Goal: Information Seeking & Learning: Check status

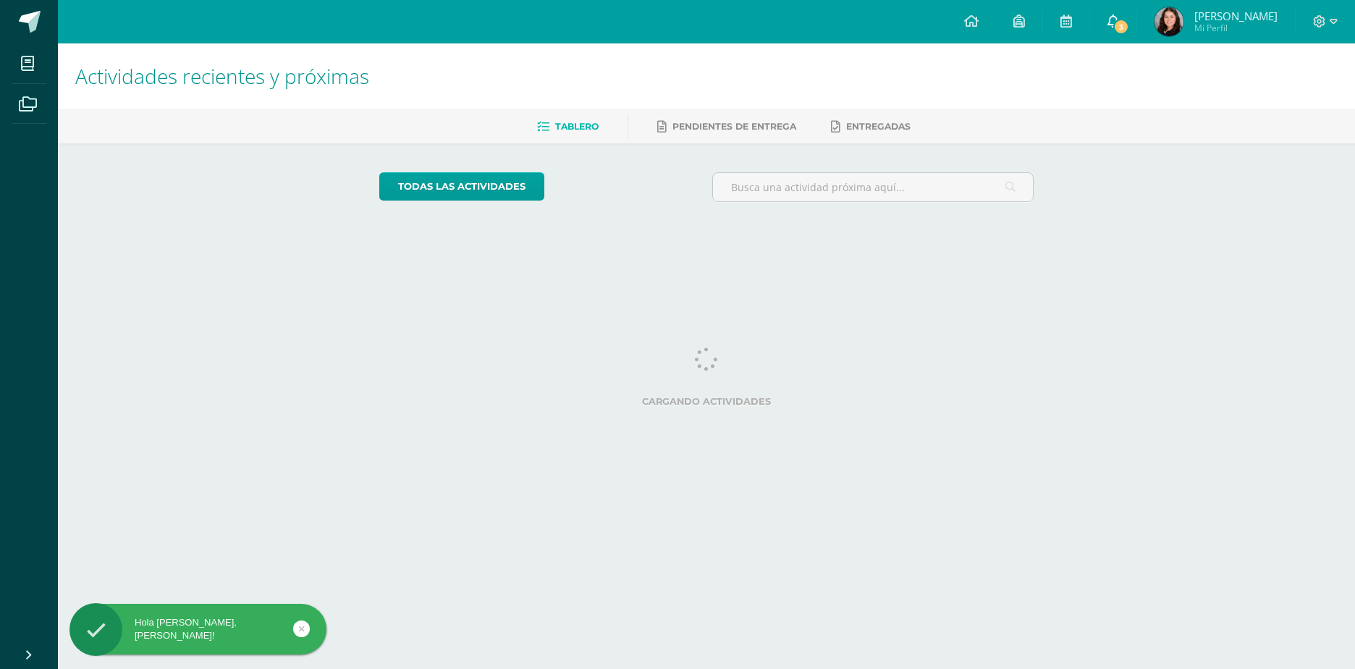
click at [1129, 27] on span "3" at bounding box center [1121, 27] width 16 height 16
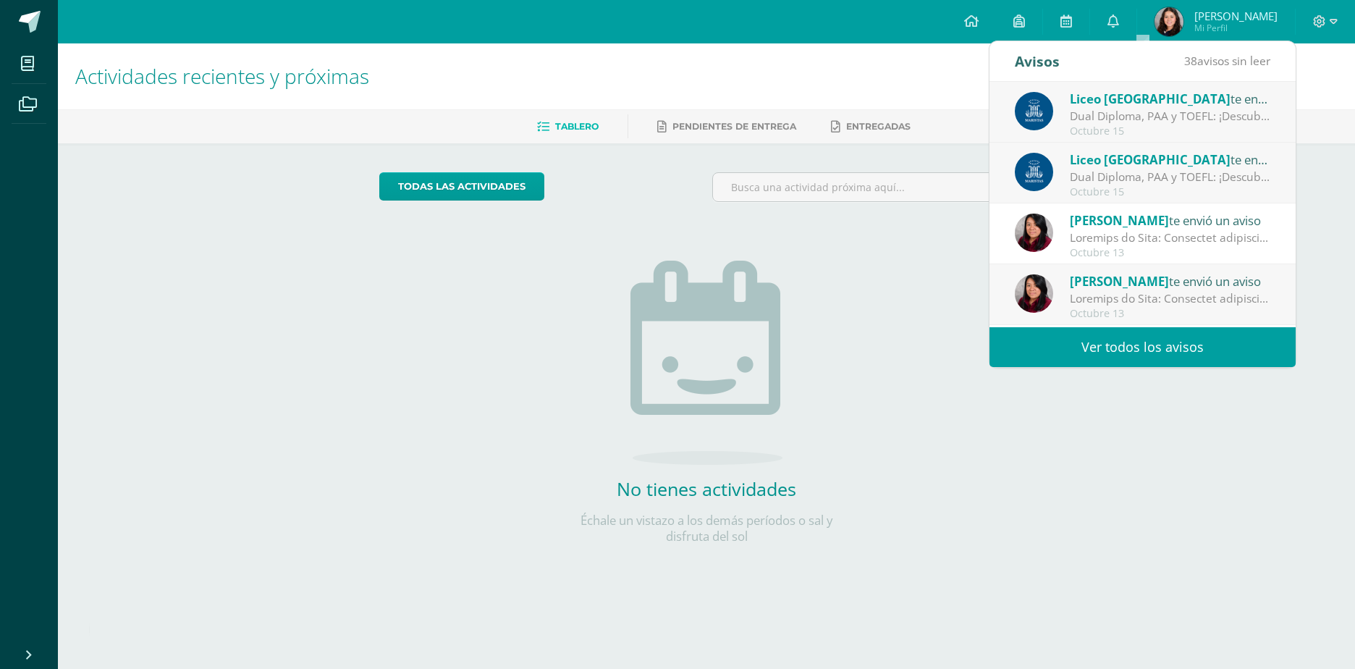
click at [1078, 109] on div "Dual Diploma, PAA y TOEFL: ¡Descubre un proyecto educativo innovador para ti y …" at bounding box center [1170, 116] width 201 height 17
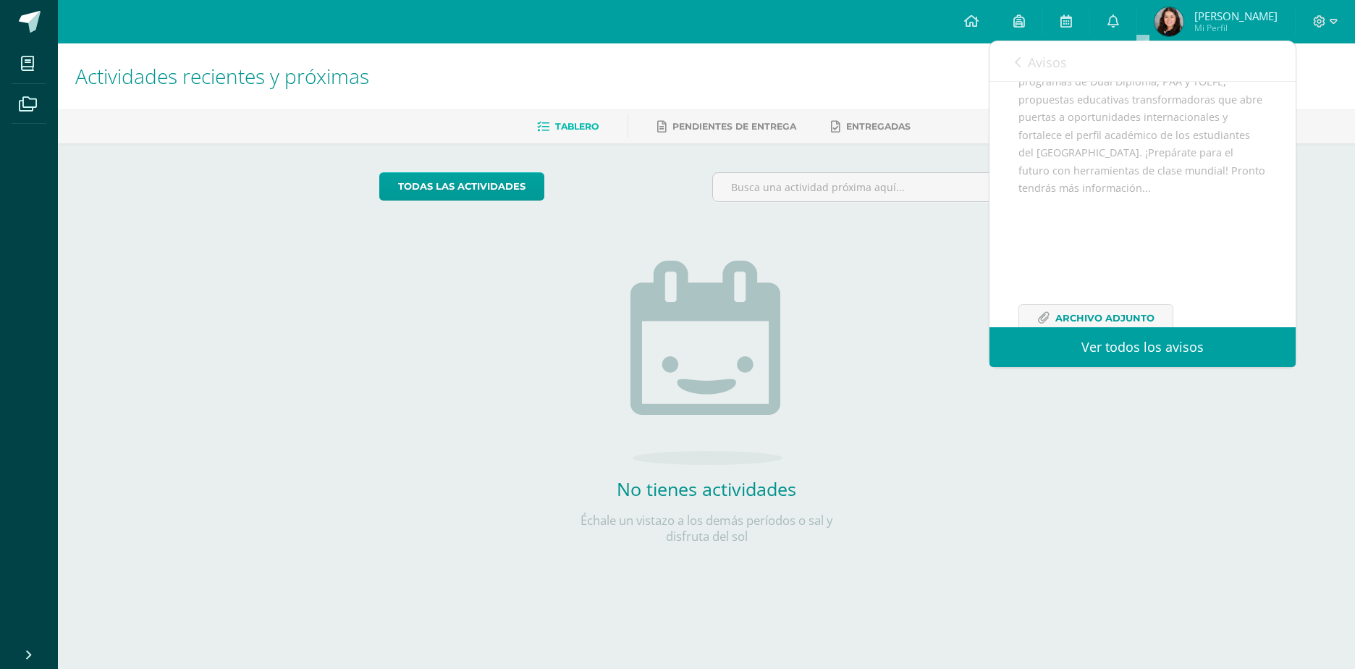
scroll to position [282, 0]
click at [1012, 62] on div "Avisos 37 avisos sin leer Avisos" at bounding box center [1142, 61] width 306 height 41
click at [1023, 67] on link "Avisos" at bounding box center [1041, 61] width 52 height 41
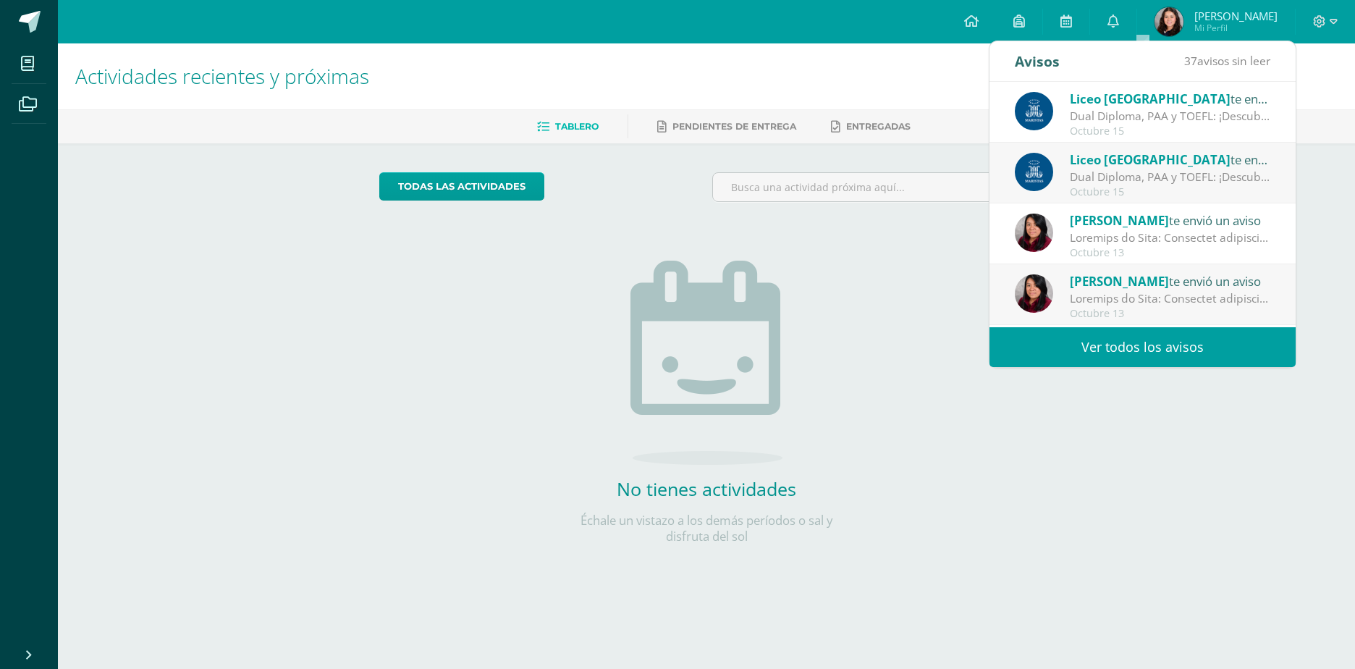
click at [1065, 169] on div "Liceo Guatemala te envió un aviso Dual Diploma, PAA y TOEFL: ¡Descubre un proye…" at bounding box center [1142, 174] width 255 height 48
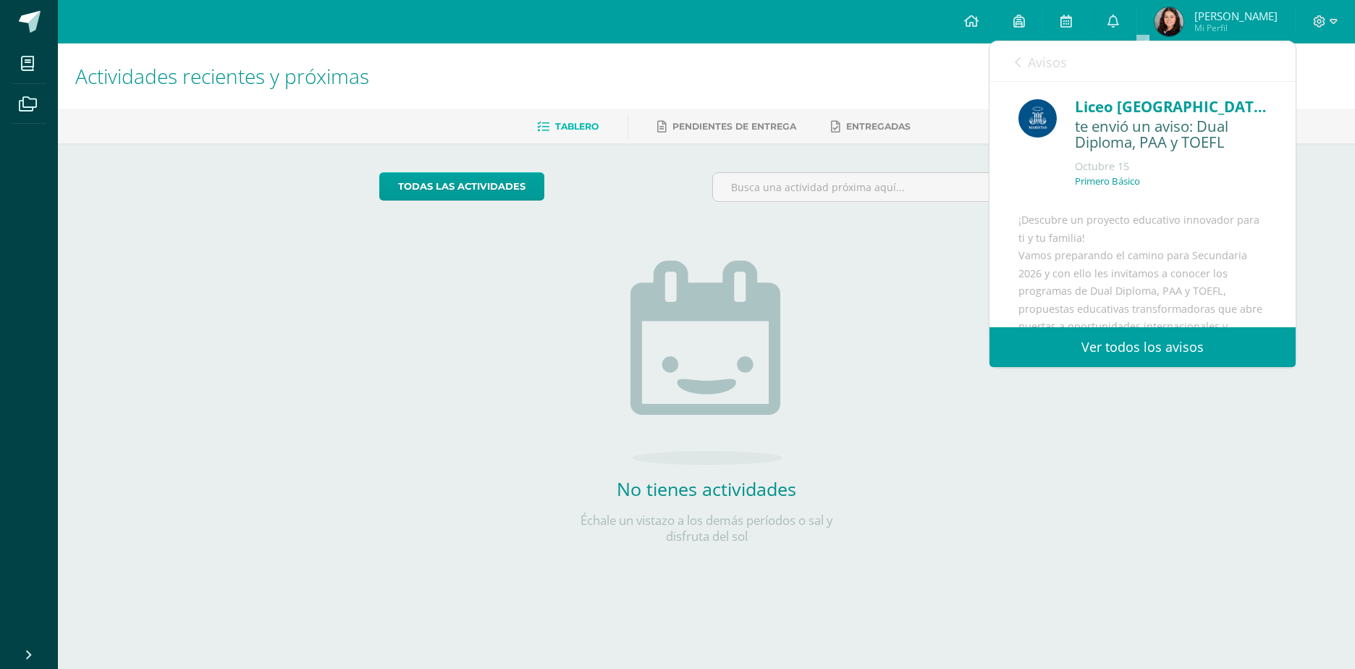
scroll to position [0, 0]
click at [1017, 59] on icon at bounding box center [1018, 62] width 6 height 12
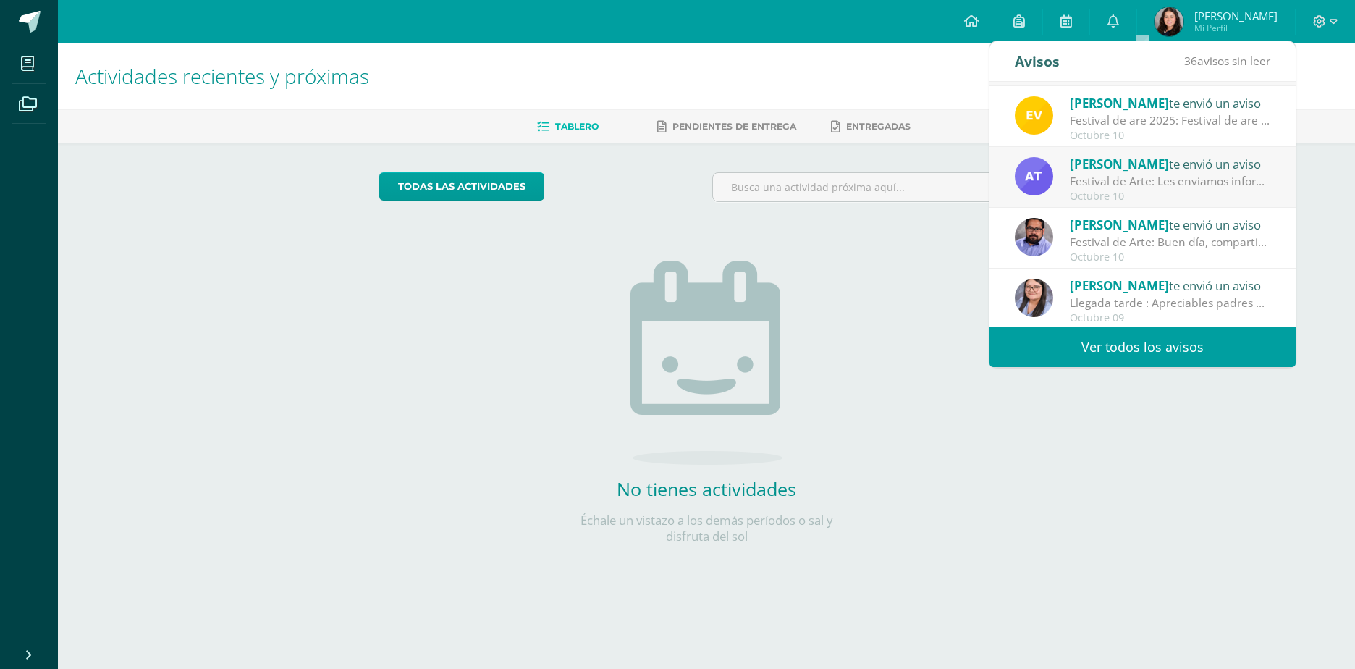
scroll to position [241, 0]
drag, startPoint x: 808, startPoint y: 269, endPoint x: 841, endPoint y: 242, distance: 43.2
click at [808, 269] on div "No tienes actividades Échale un vistazo a los demás períodos o sal y disfruta d…" at bounding box center [706, 378] width 289 height 331
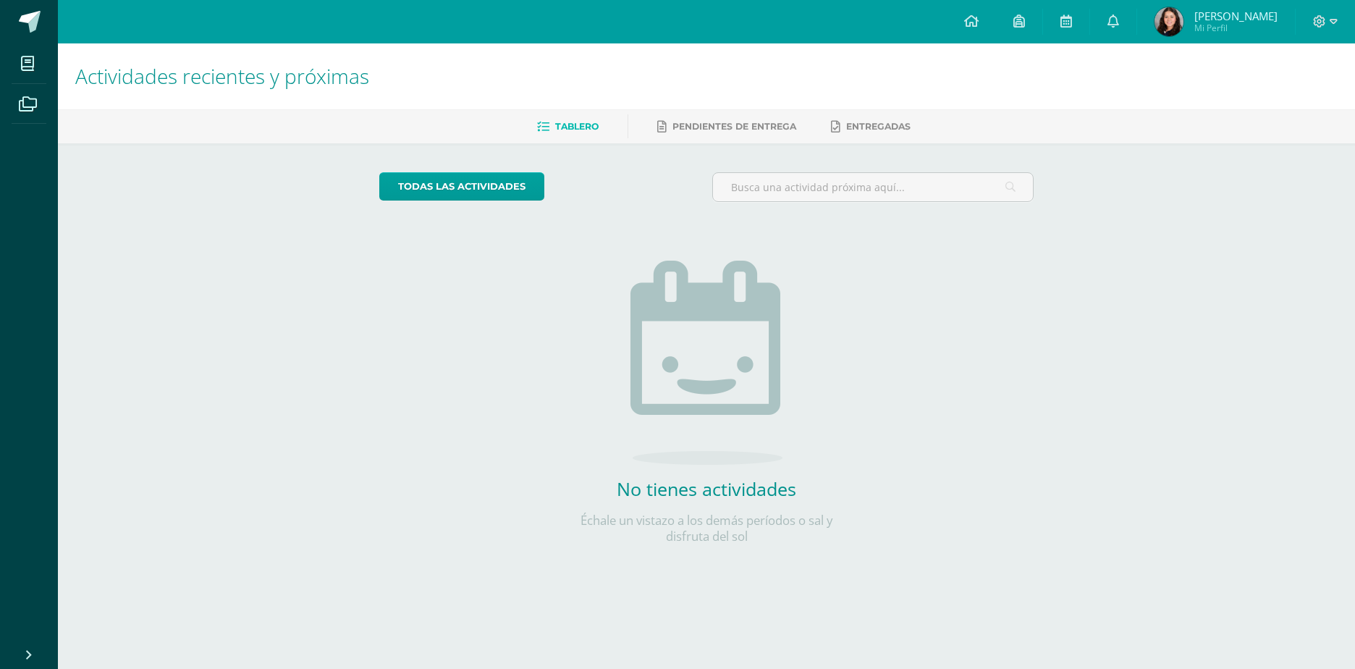
click at [1233, 6] on link "Sara María Mi Perfil" at bounding box center [1216, 21] width 158 height 43
click at [1219, 21] on span "Sara María Mi Perfil" at bounding box center [1215, 21] width 129 height 29
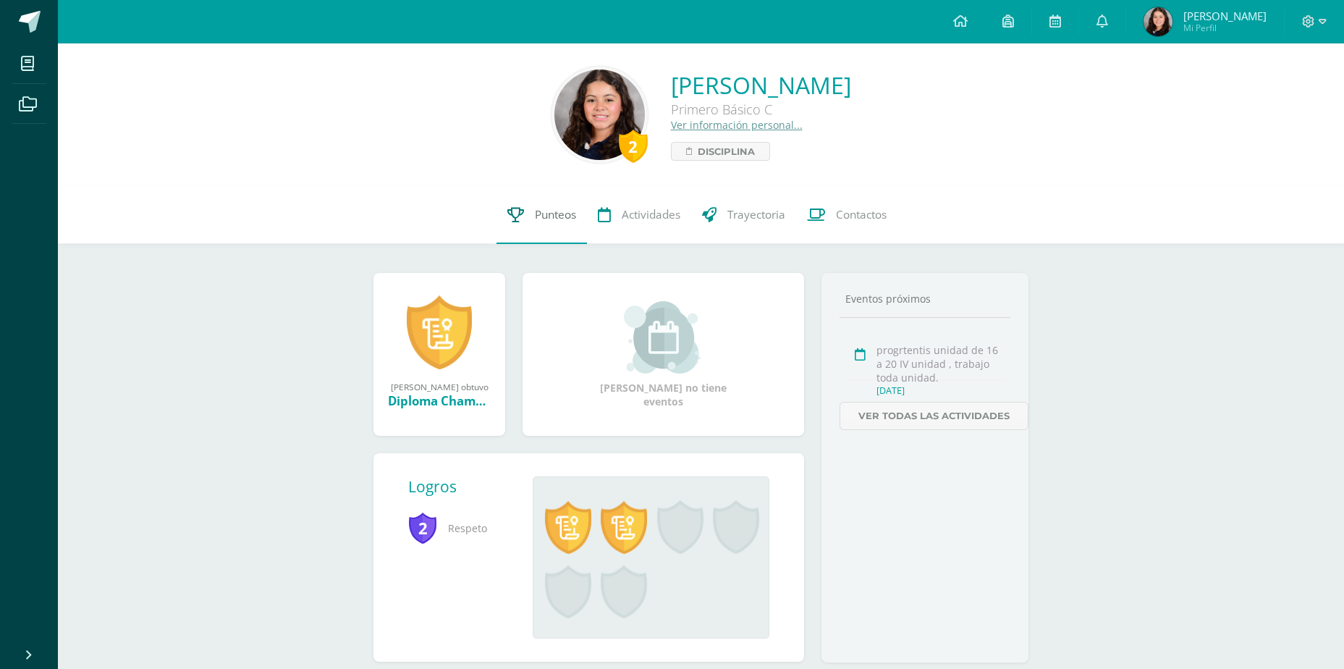
click at [554, 227] on link "Punteos" at bounding box center [541, 215] width 90 height 58
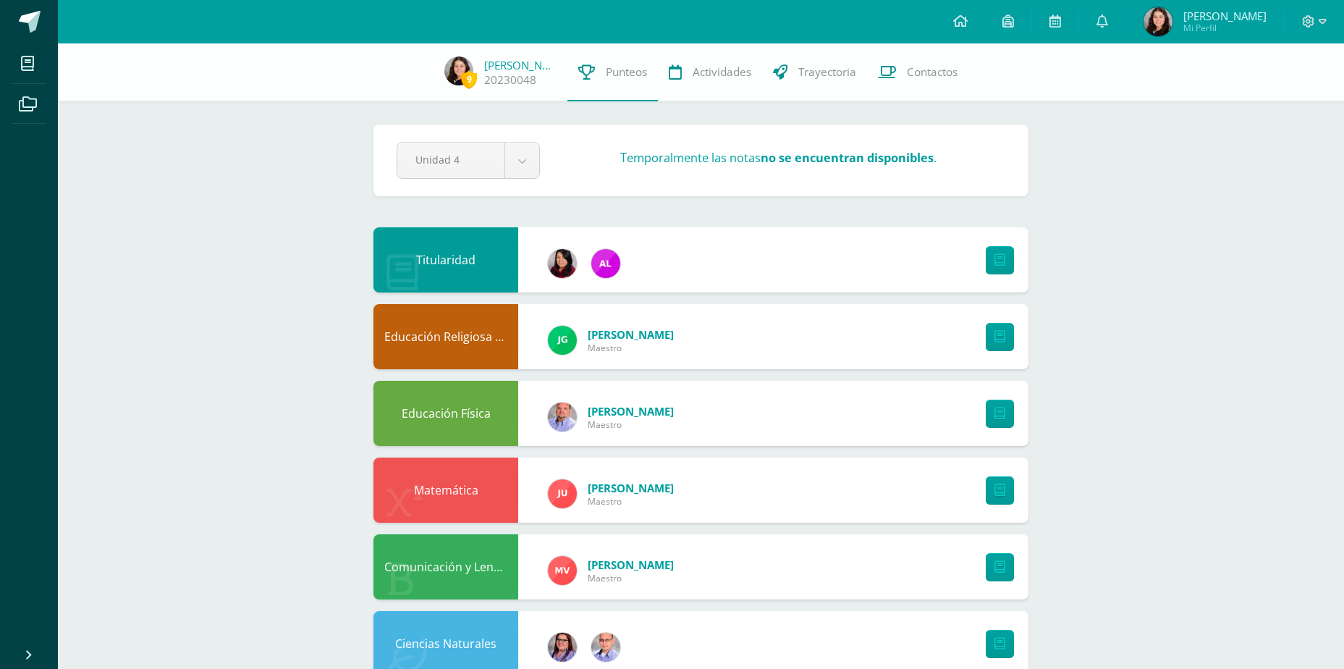
click at [1172, 30] on img at bounding box center [1157, 21] width 29 height 29
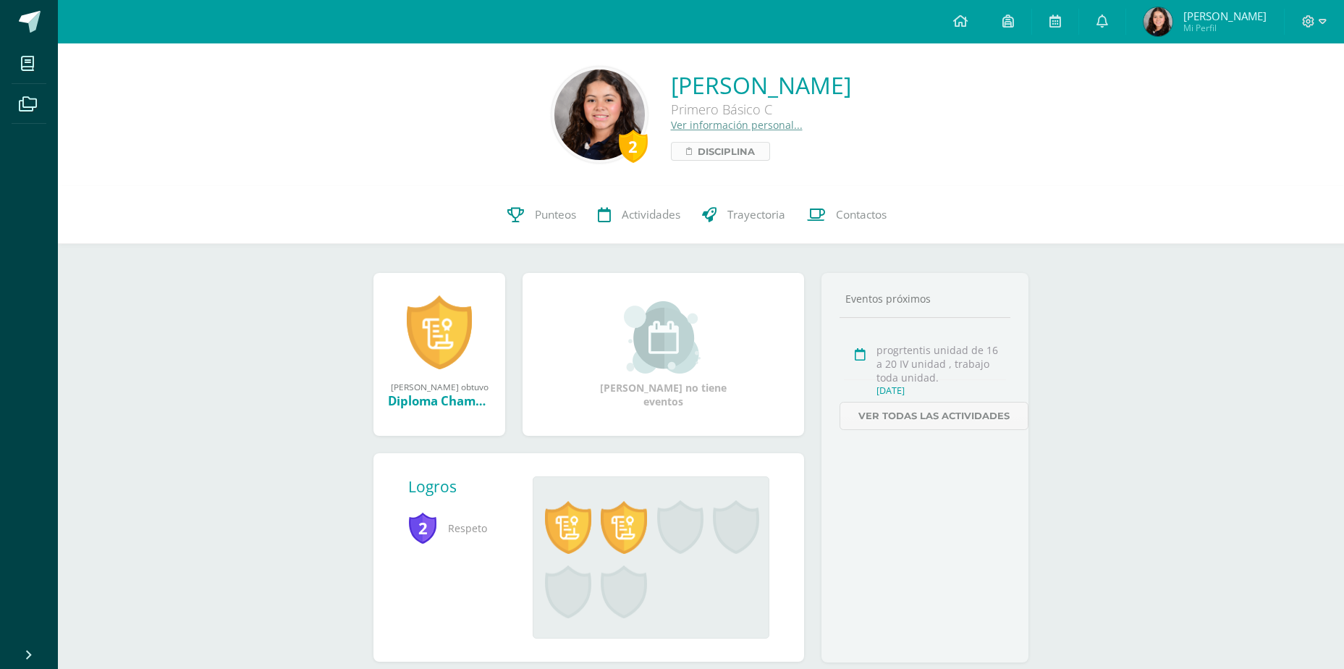
click at [698, 152] on span "Disciplina" at bounding box center [726, 151] width 57 height 17
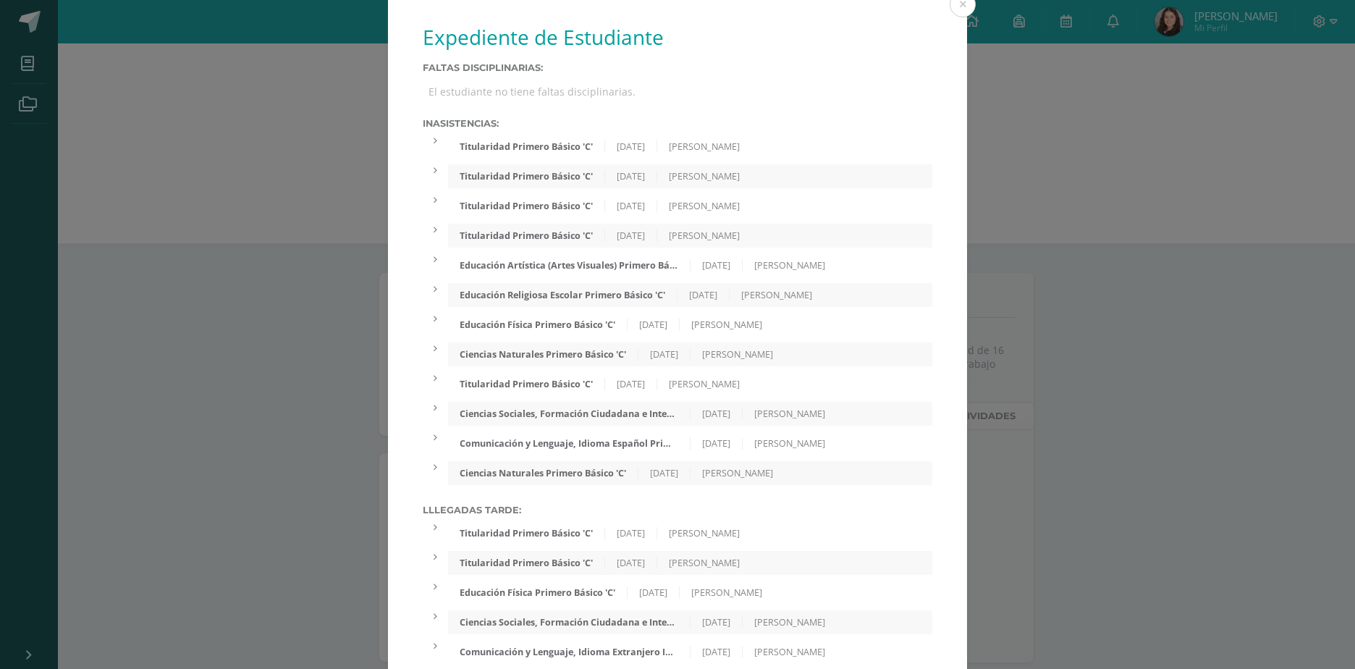
scroll to position [24, 0]
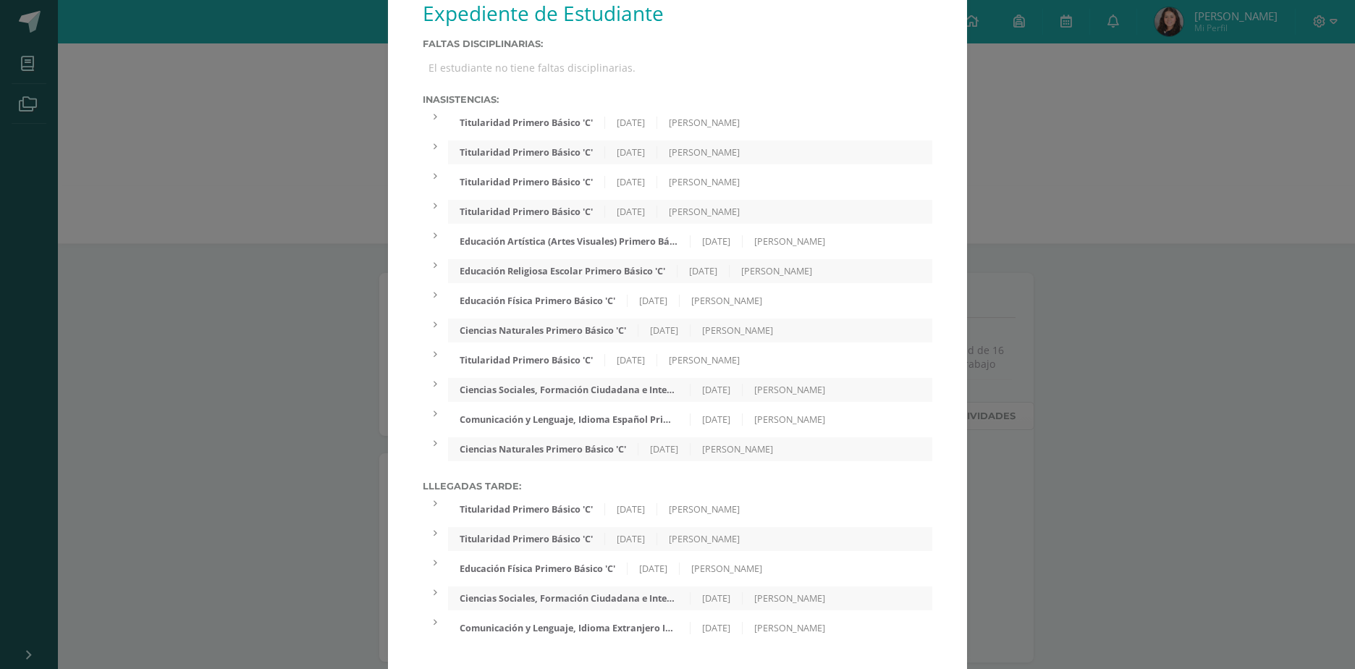
click at [623, 631] on div "Comunicación y Lenguaje, Idioma Extranjero Inglés Primero Básico 'C'" at bounding box center [569, 628] width 242 height 12
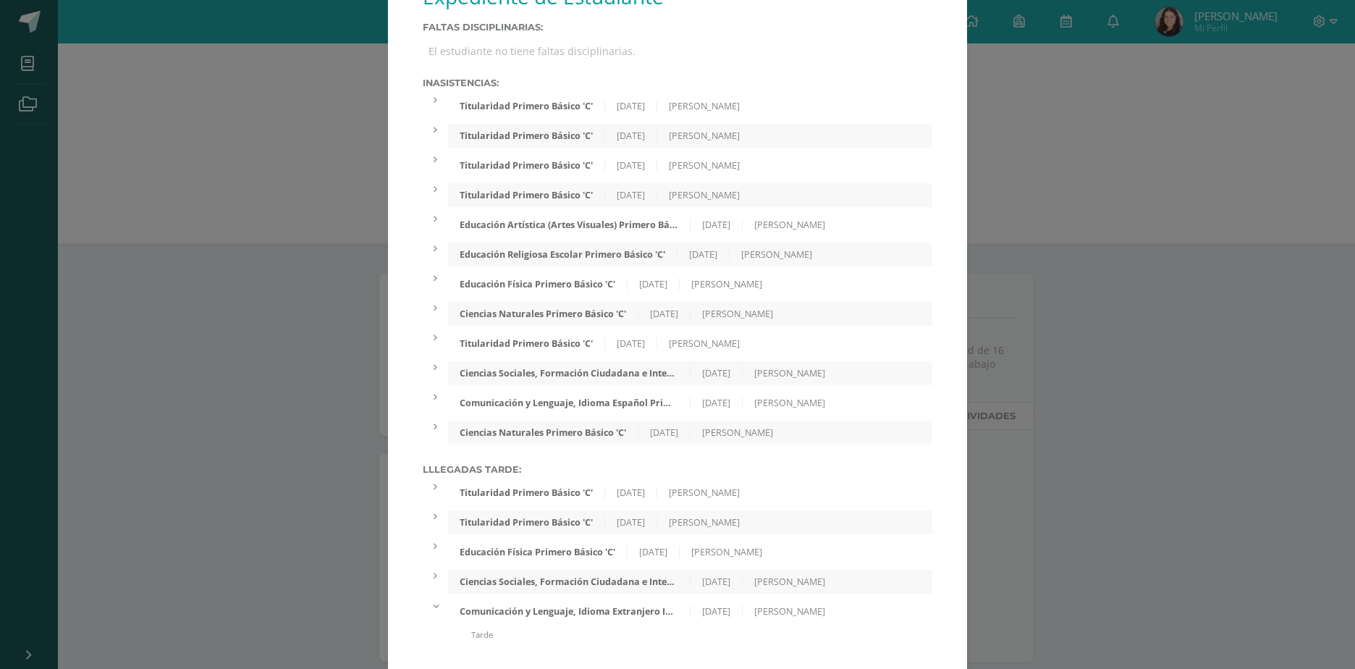
scroll to position [53, 0]
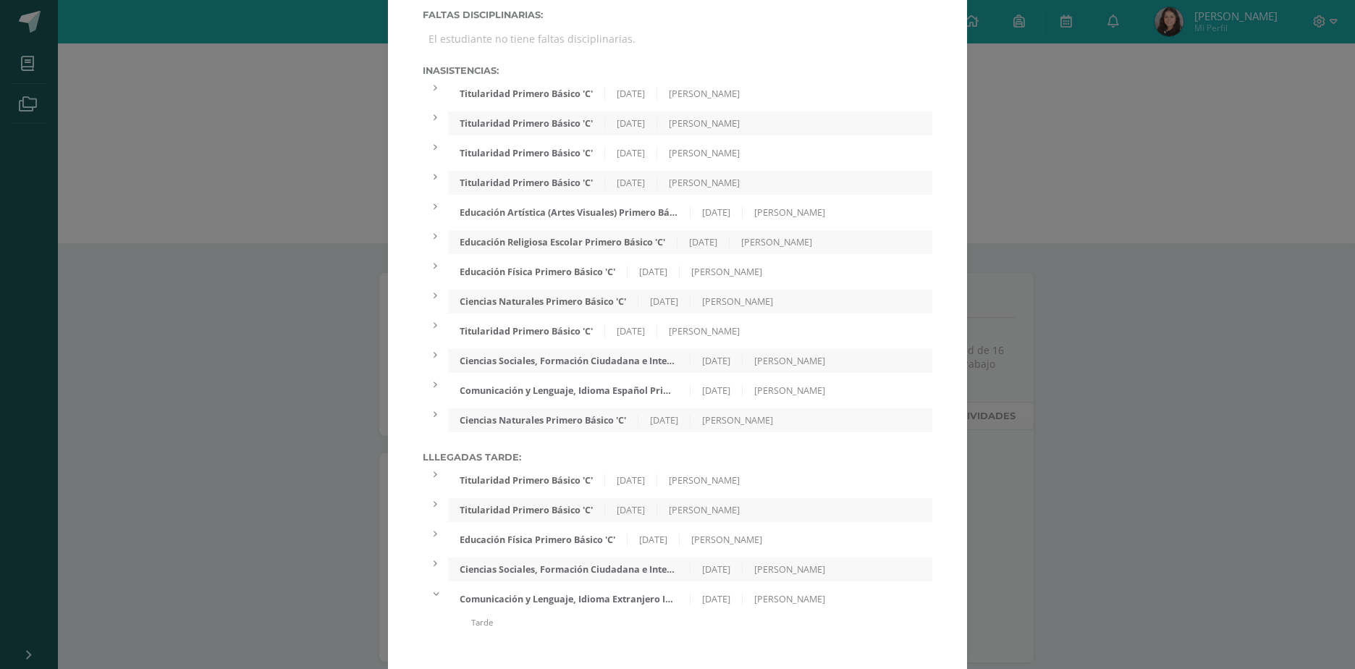
click at [507, 570] on div "Ciencias Sociales, Formación Ciudadana e Interculturalidad Primero Básico 'C'" at bounding box center [569, 569] width 242 height 12
click at [499, 597] on div "Comunicación y Lenguaje, Idioma Extranjero Inglés Primero Básico 'C'" at bounding box center [569, 599] width 242 height 12
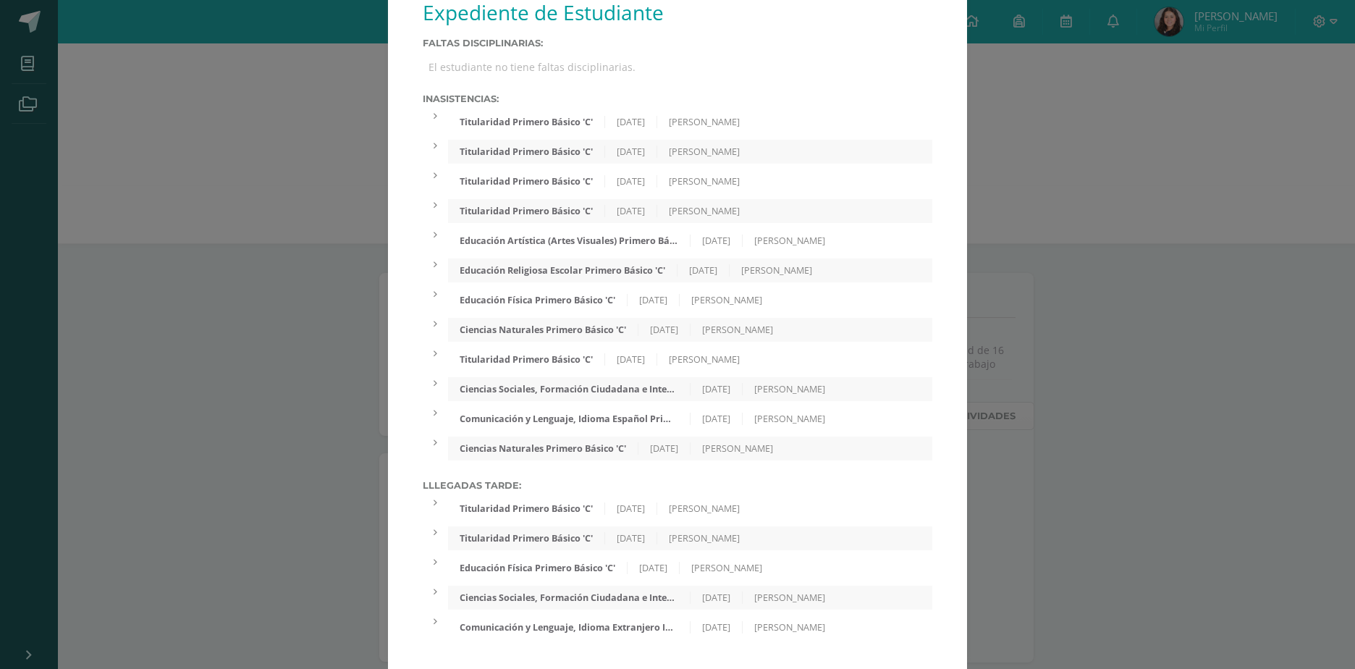
scroll to position [24, 0]
click at [434, 119] on div at bounding box center [435, 117] width 25 height 12
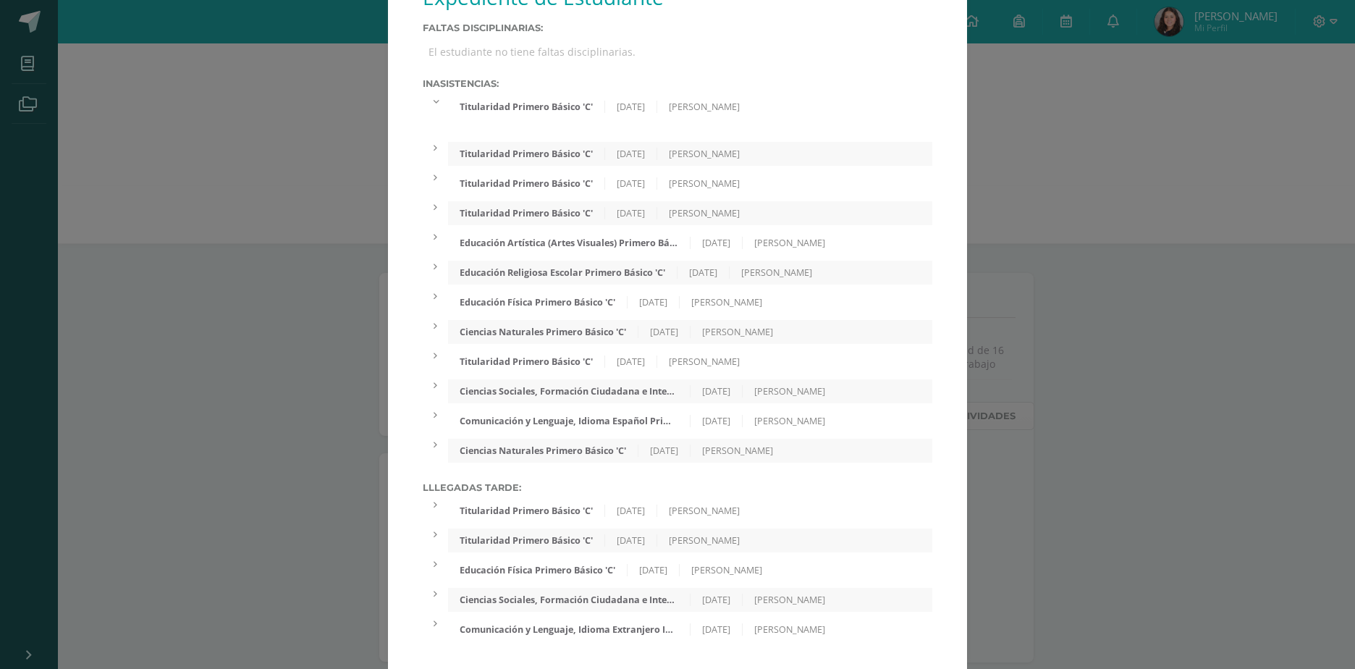
scroll to position [41, 0]
click at [434, 93] on div "Inasistencias: Titularidad Primero Básico 'C' 06/10/2025 Karina Gomez Titularid…" at bounding box center [677, 269] width 509 height 384
click at [434, 96] on div at bounding box center [435, 99] width 25 height 12
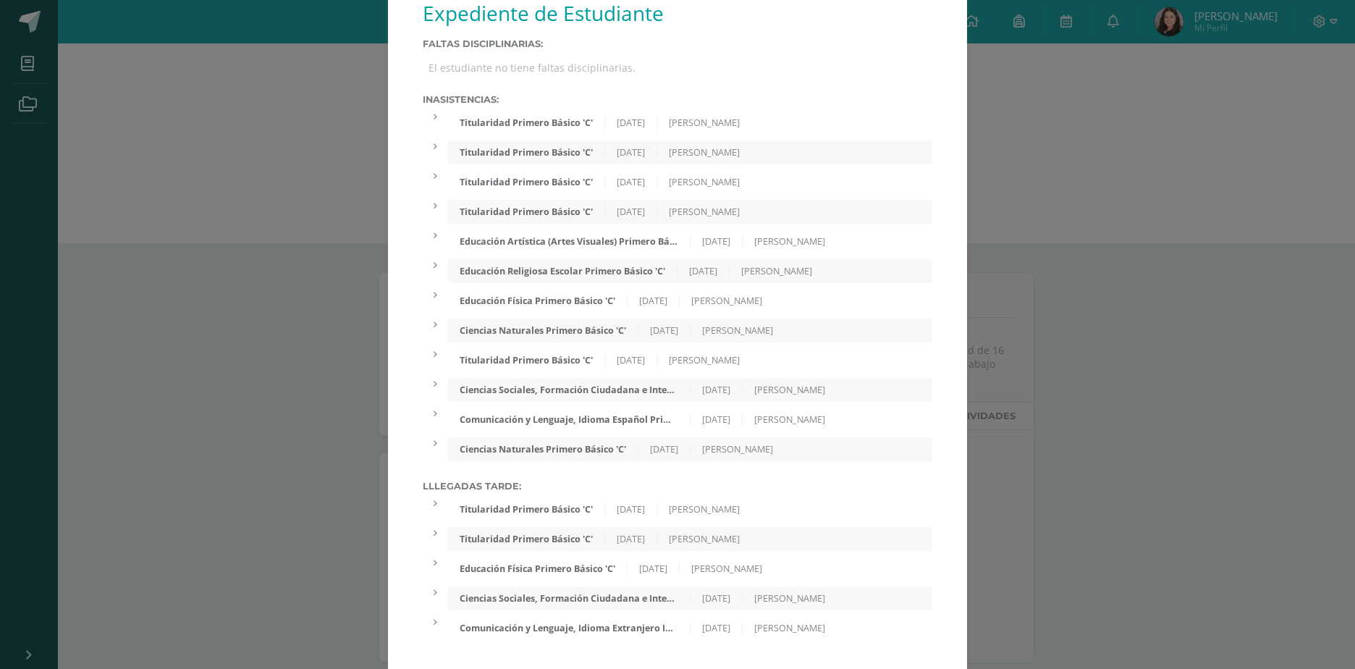
scroll to position [24, 0]
click at [651, 237] on div "Educación Artística (Artes Visuales) Primero Básico 'C'" at bounding box center [569, 241] width 242 height 12
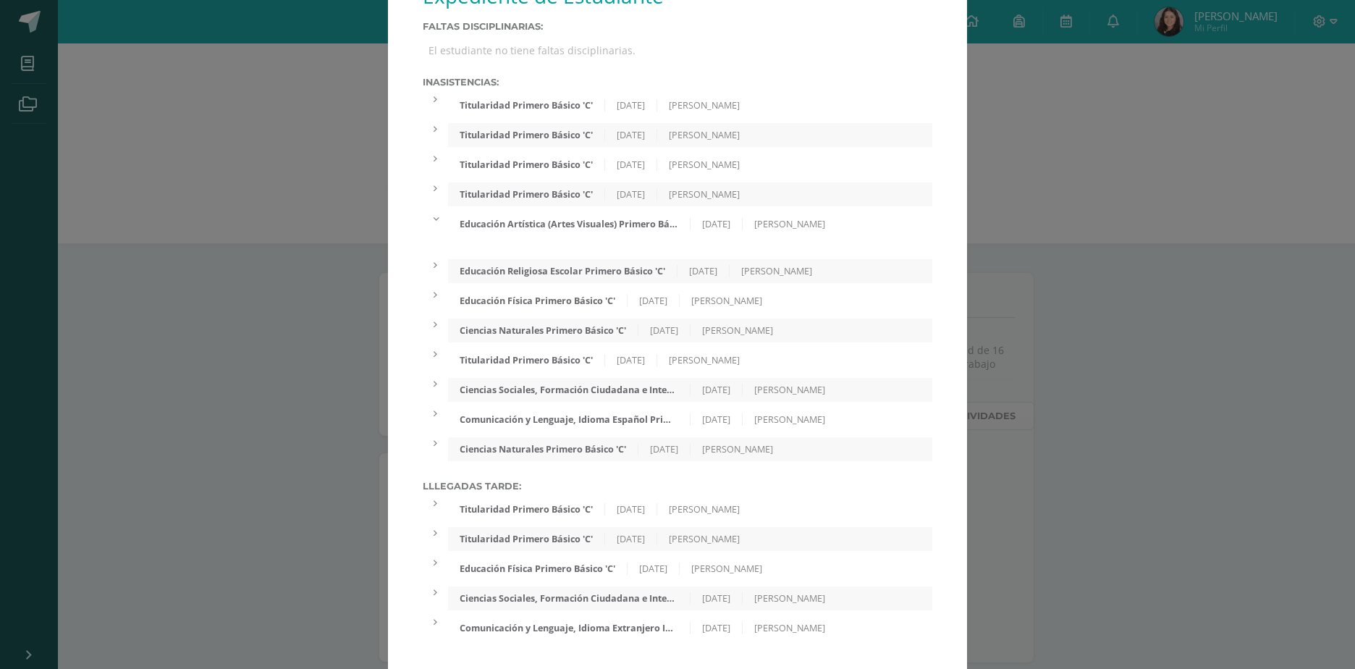
drag, startPoint x: 651, startPoint y: 237, endPoint x: 638, endPoint y: 226, distance: 17.0
click at [638, 226] on div "Educación Artística (Artes Visuales) Primero Básico 'C'" at bounding box center [569, 224] width 242 height 12
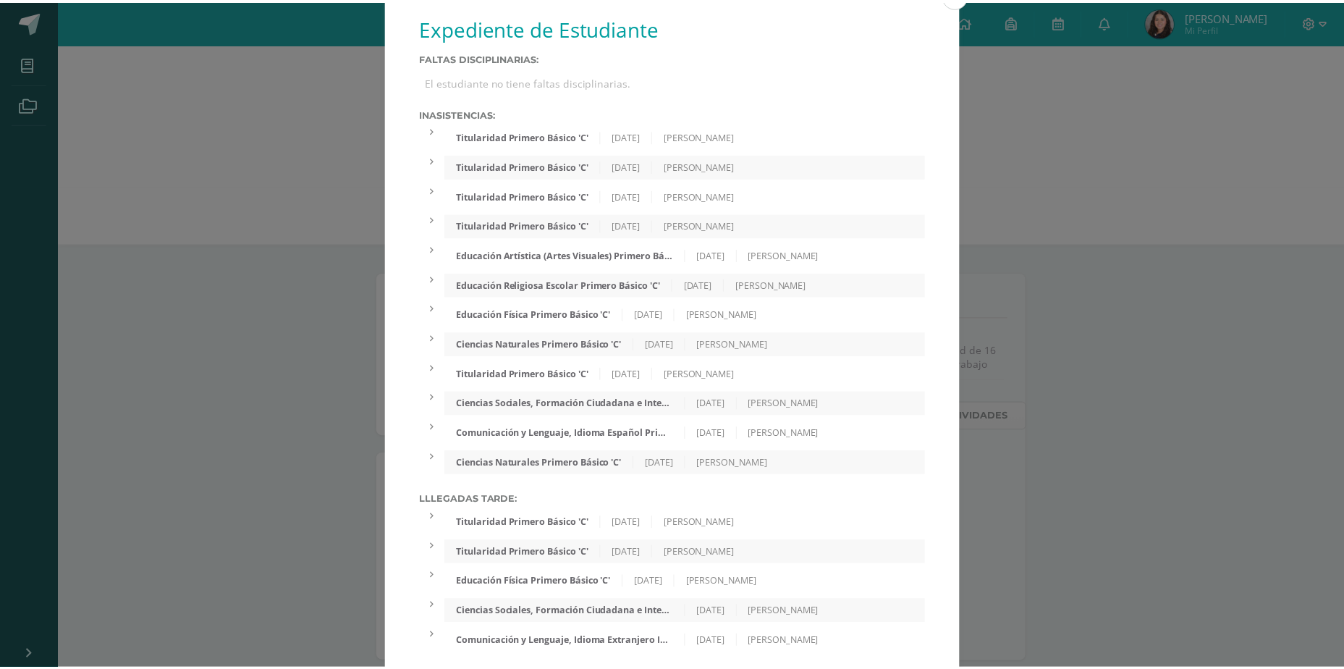
scroll to position [0, 0]
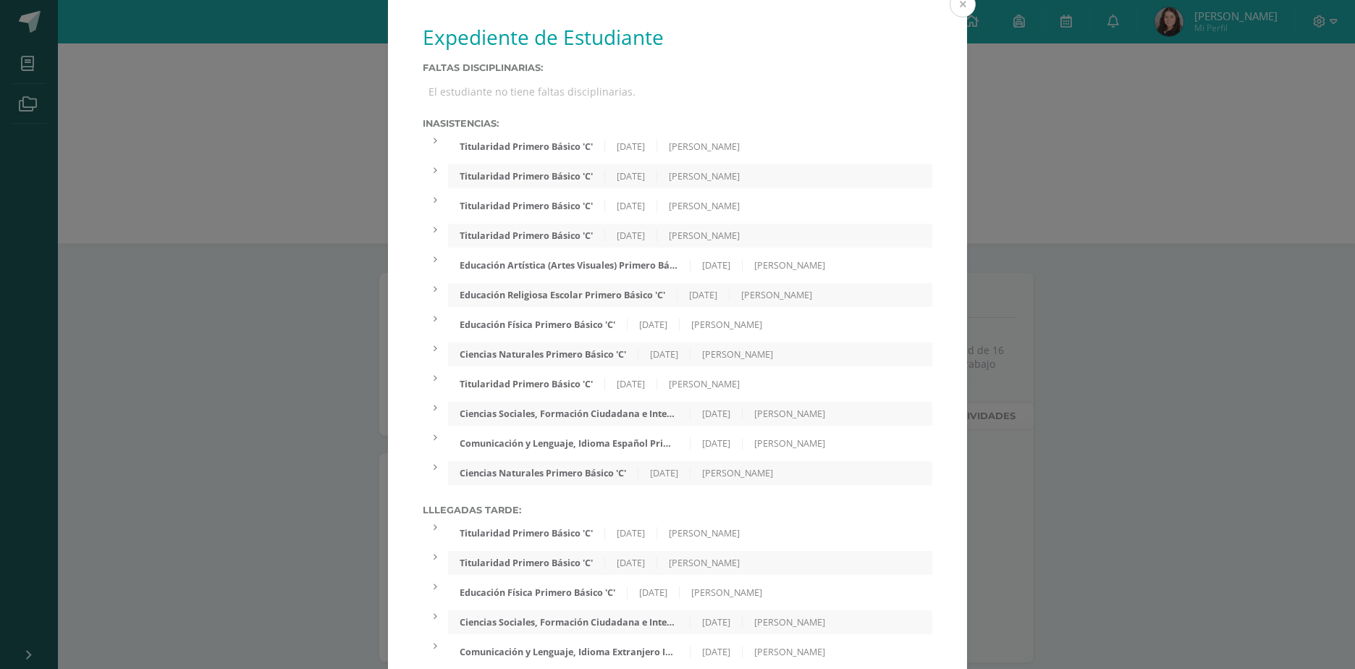
click at [950, 5] on button at bounding box center [963, 4] width 26 height 26
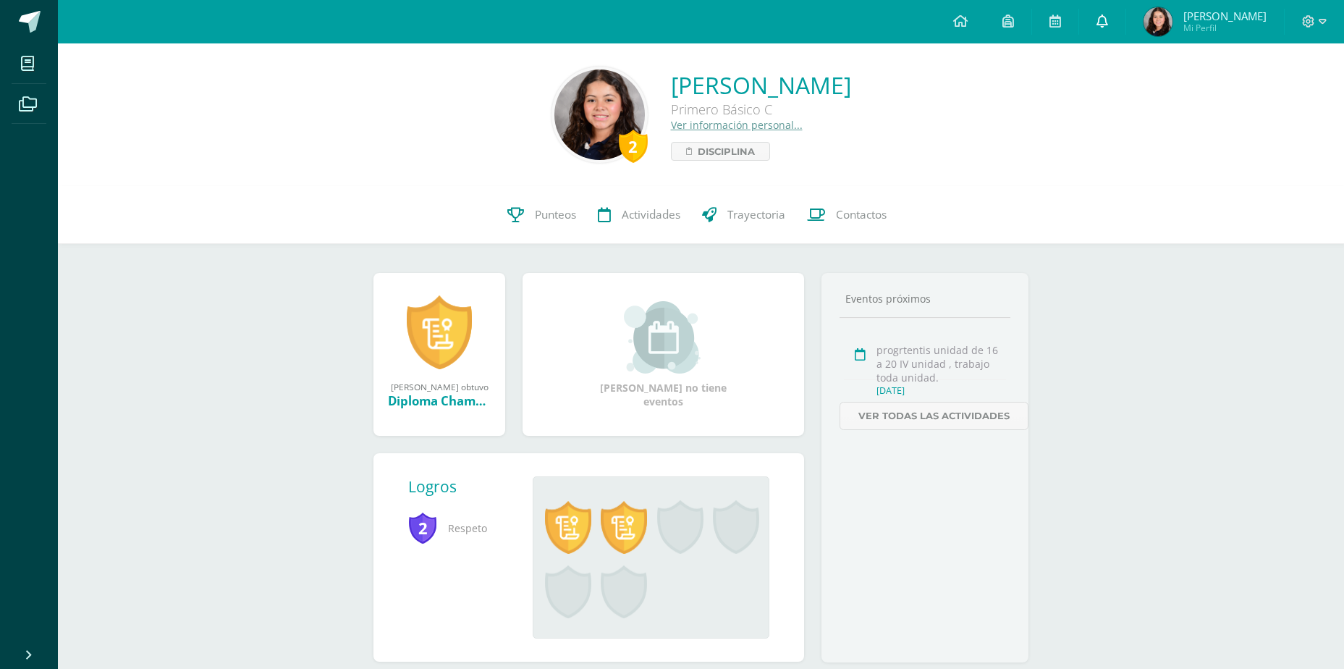
click at [1108, 17] on icon at bounding box center [1102, 20] width 12 height 13
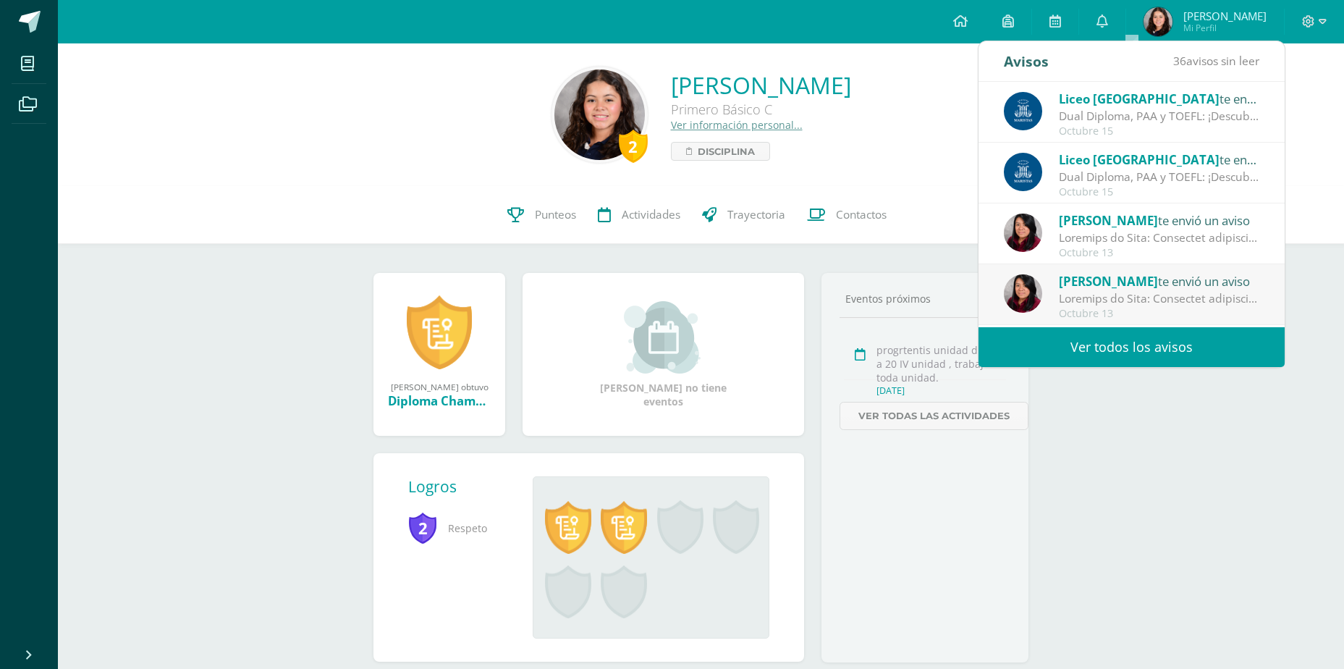
click at [1092, 328] on link "Ver todos los avisos" at bounding box center [1131, 347] width 306 height 40
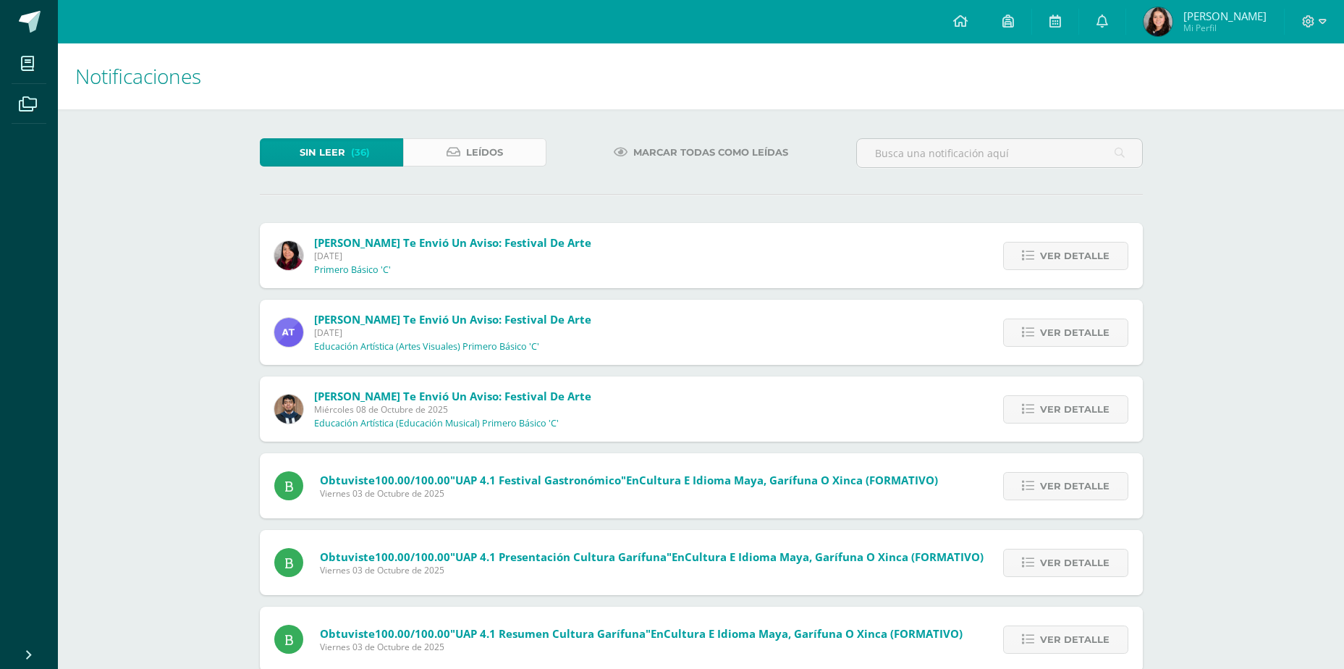
click at [464, 145] on link "Leídos" at bounding box center [474, 152] width 143 height 28
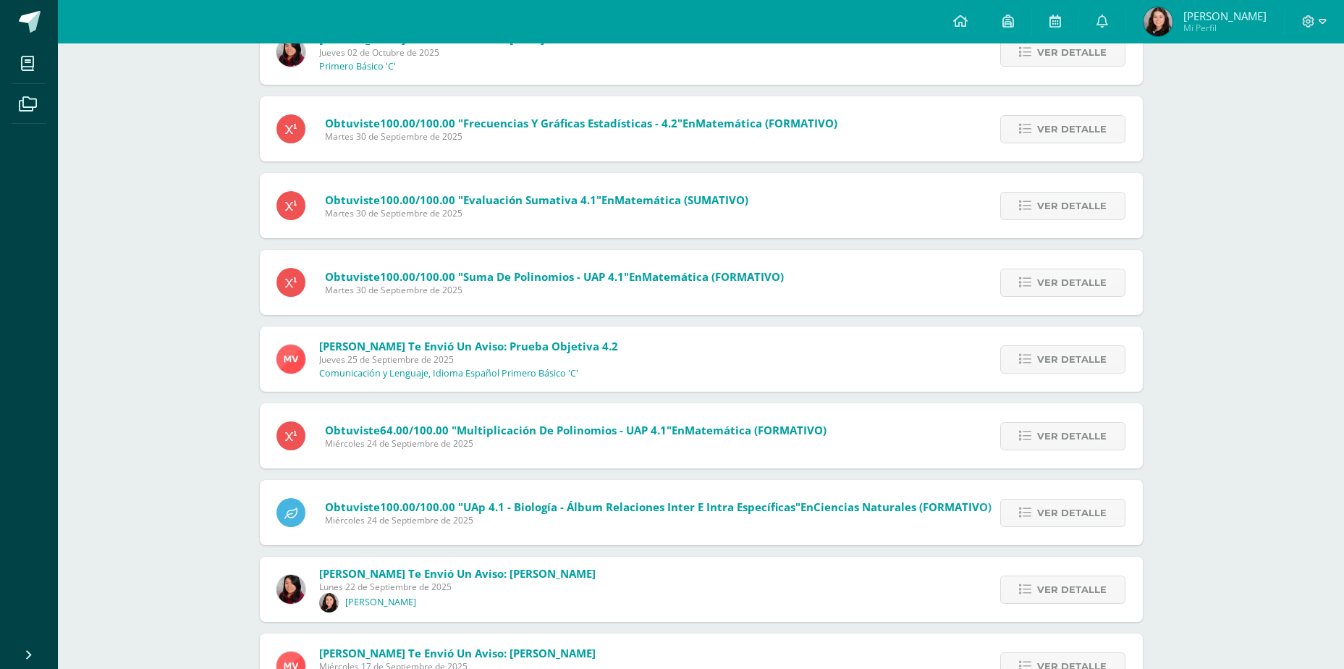
scroll to position [1204, 0]
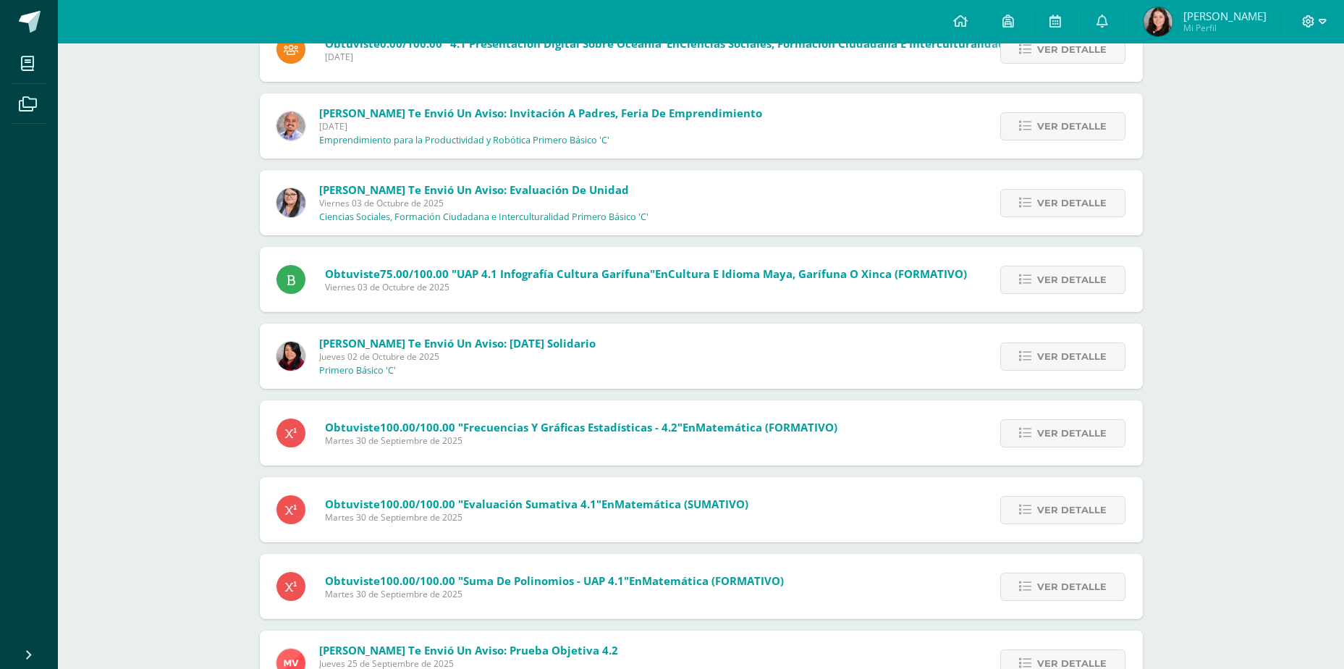
click at [1315, 24] on span at bounding box center [1314, 22] width 25 height 16
click at [1287, 105] on span "Cerrar sesión" at bounding box center [1276, 99] width 65 height 14
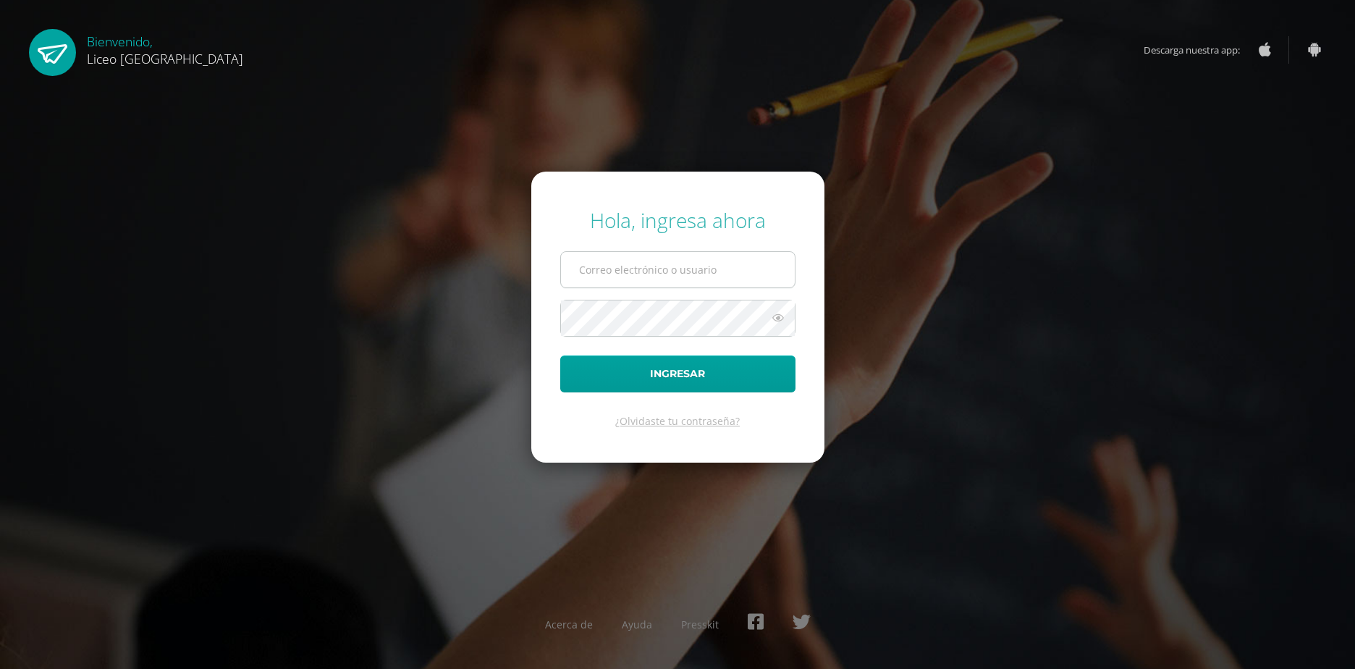
drag, startPoint x: 781, startPoint y: 287, endPoint x: 762, endPoint y: 286, distance: 18.8
click at [762, 286] on input "text" at bounding box center [678, 269] width 234 height 35
type input "20230047"
click at [560, 355] on button "Ingresar" at bounding box center [677, 373] width 235 height 37
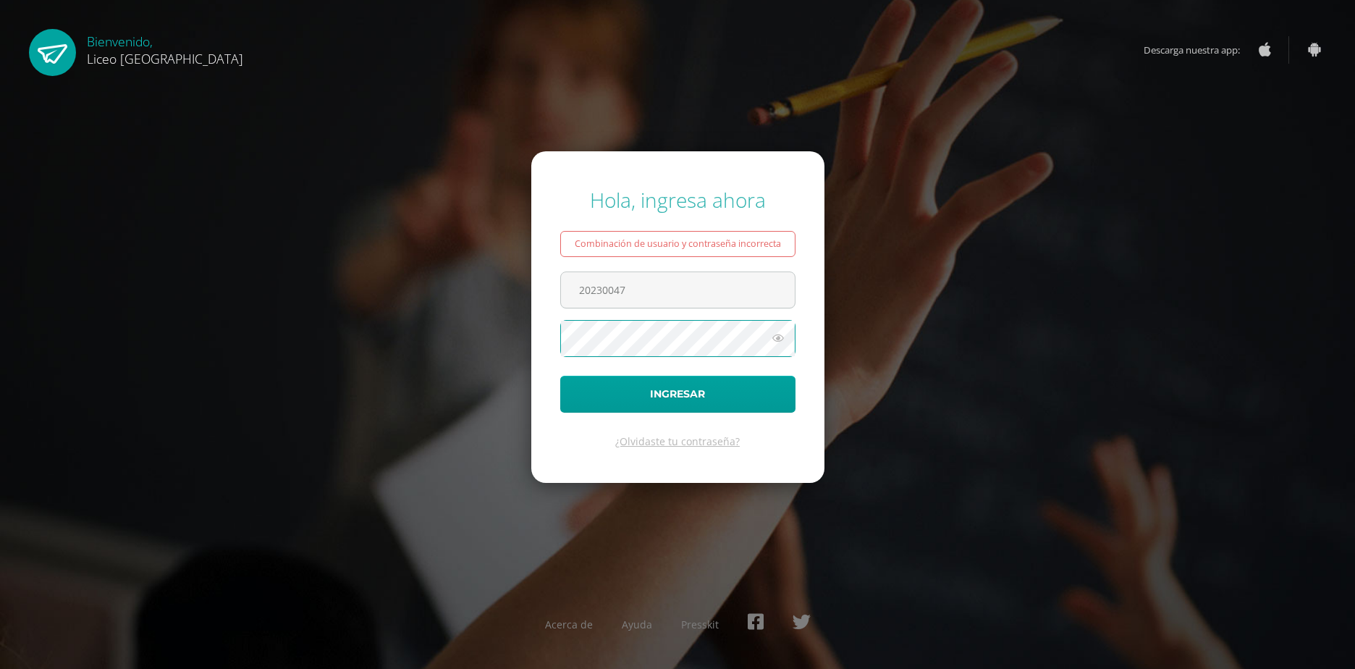
click at [560, 376] on button "Ingresar" at bounding box center [677, 394] width 235 height 37
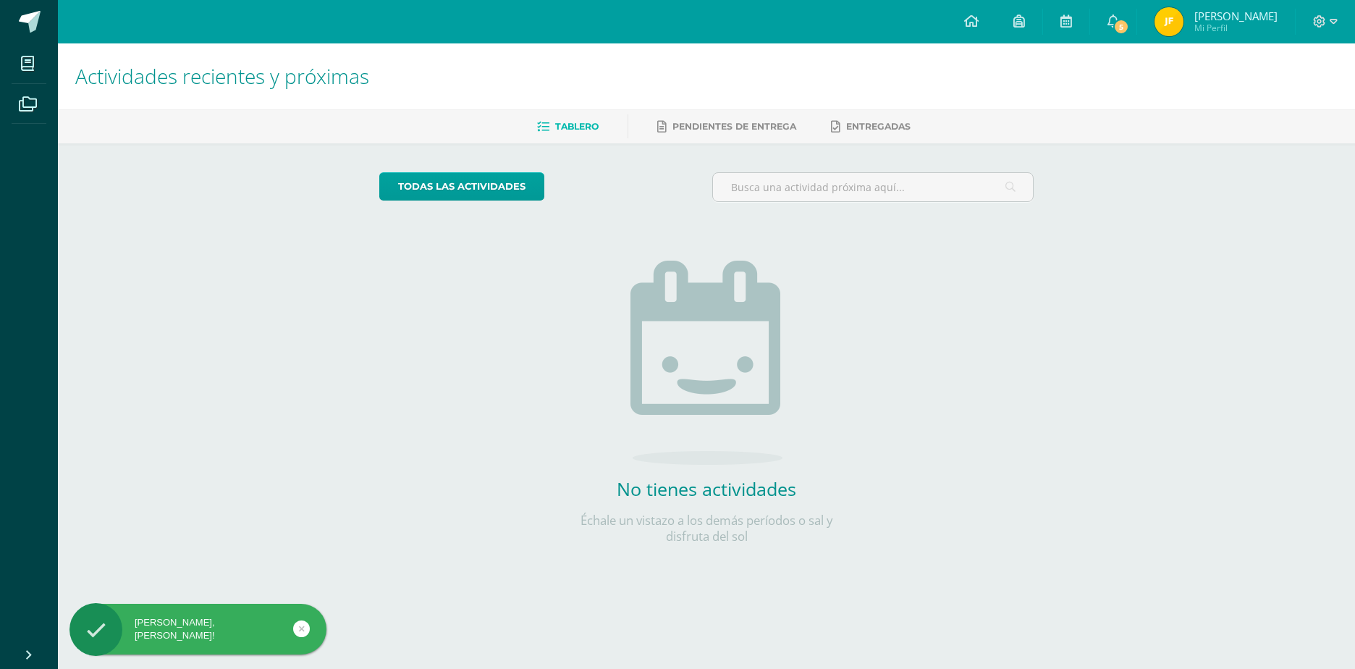
click at [1257, 258] on div "Actividades recientes y próximas Tablero Pendientes de entrega Entregadas todas…" at bounding box center [706, 316] width 1297 height 546
click at [1129, 33] on span "5" at bounding box center [1121, 27] width 16 height 16
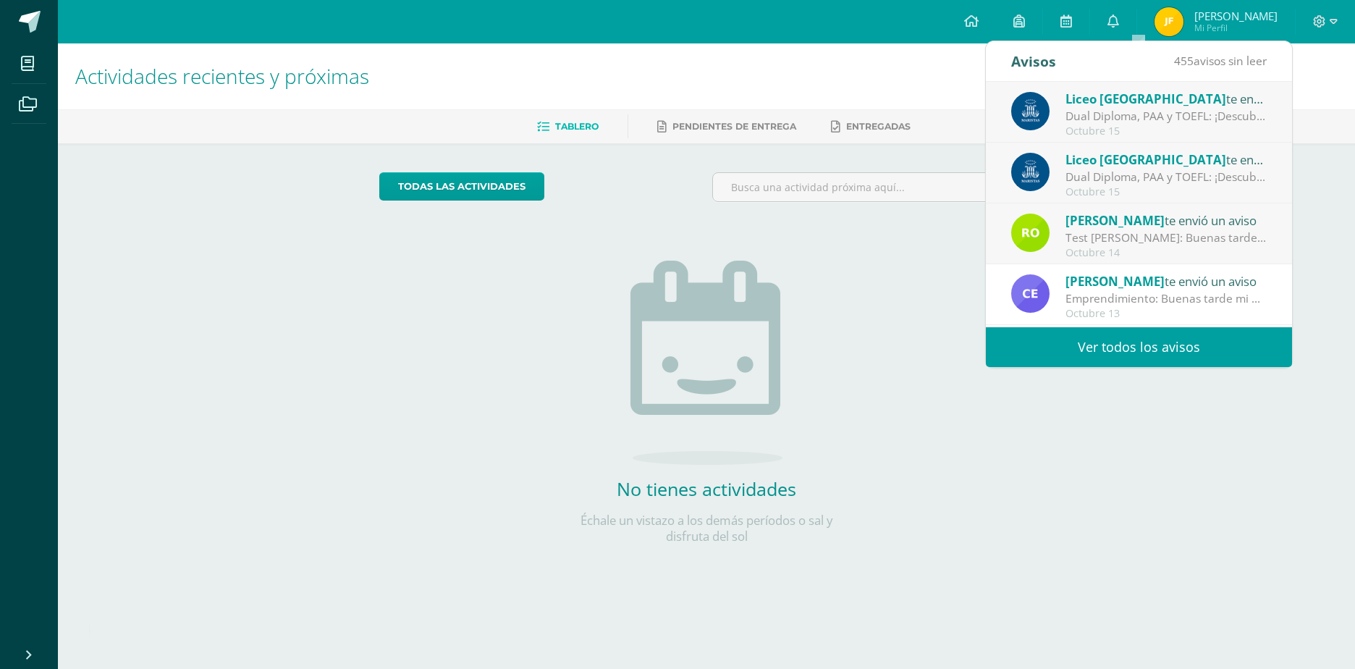
click at [1073, 364] on link "Ver todos los avisos" at bounding box center [1139, 347] width 306 height 40
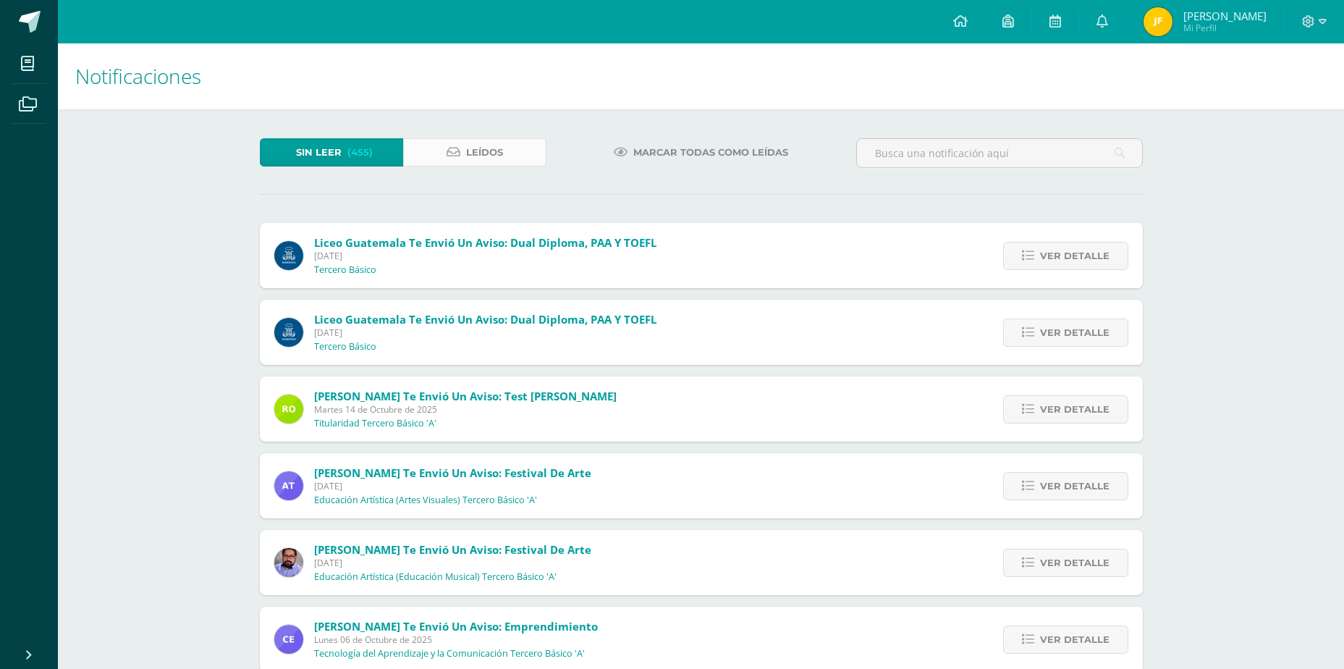
click at [489, 164] on span "Leídos" at bounding box center [484, 152] width 37 height 27
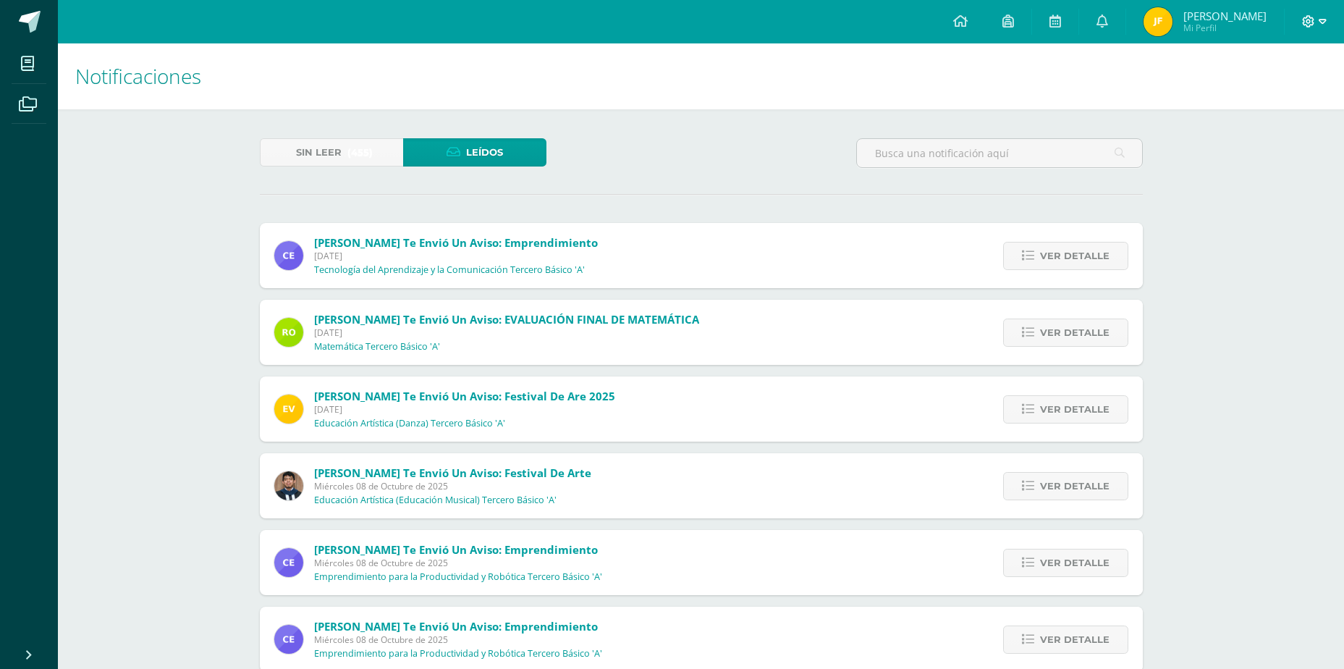
click at [1314, 24] on icon at bounding box center [1308, 21] width 13 height 13
click at [1281, 97] on span "Cerrar sesión" at bounding box center [1276, 99] width 65 height 14
